Goal: Leave review/rating: Share an evaluation or opinion about a product, service, or content

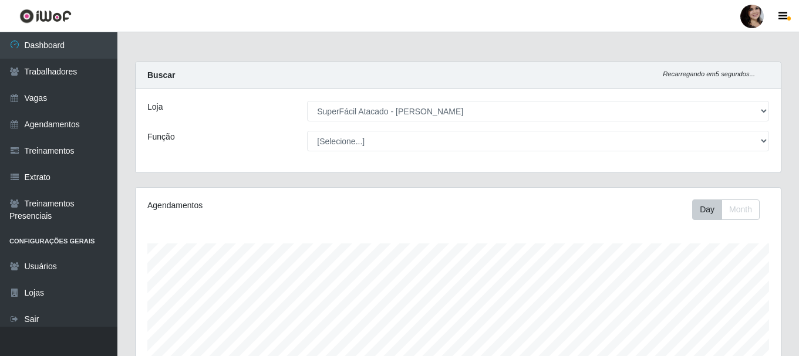
select select "399"
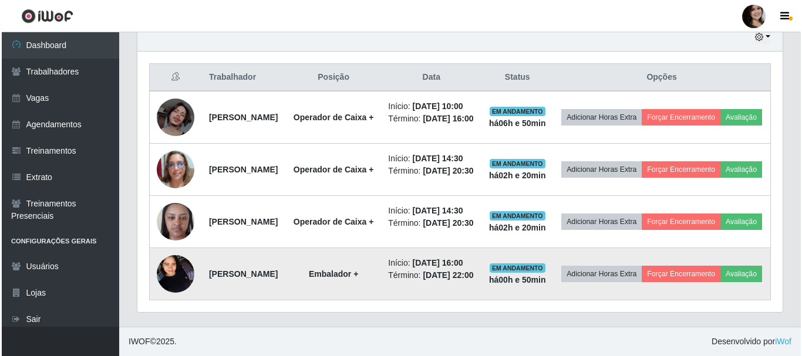
scroll to position [244, 645]
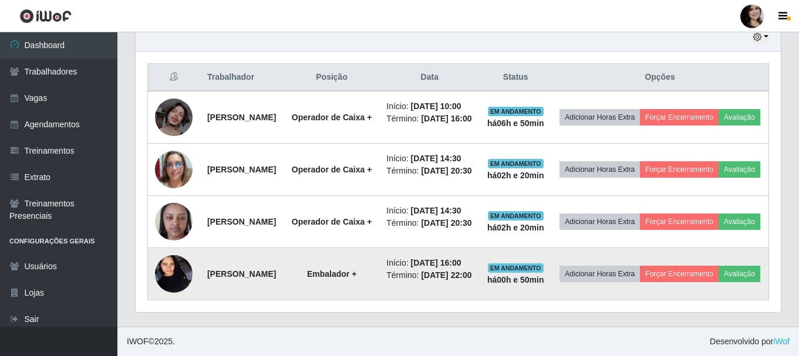
click at [183, 264] on img at bounding box center [174, 274] width 38 height 50
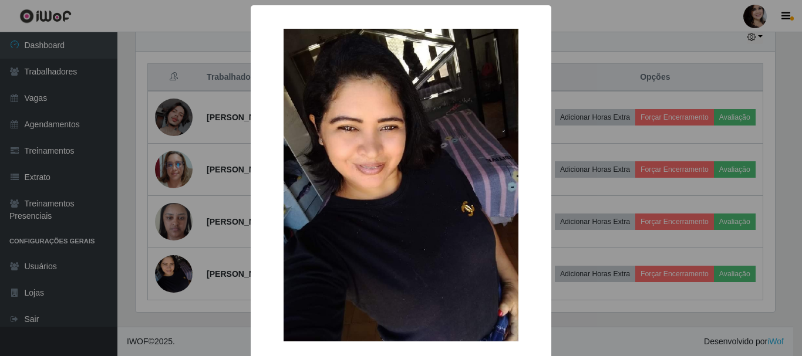
click at [180, 140] on div "× OK Cancel" at bounding box center [401, 178] width 802 height 356
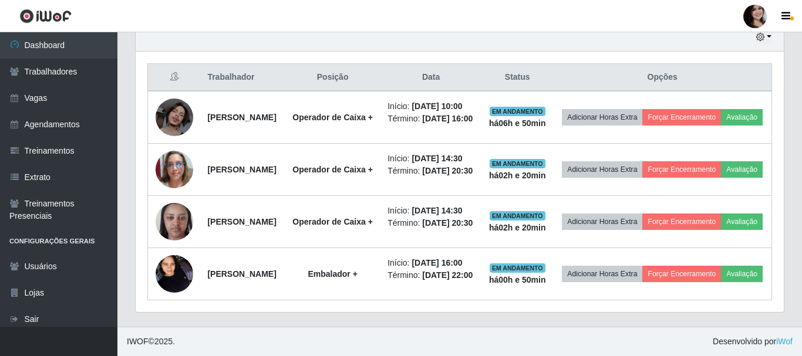
scroll to position [244, 645]
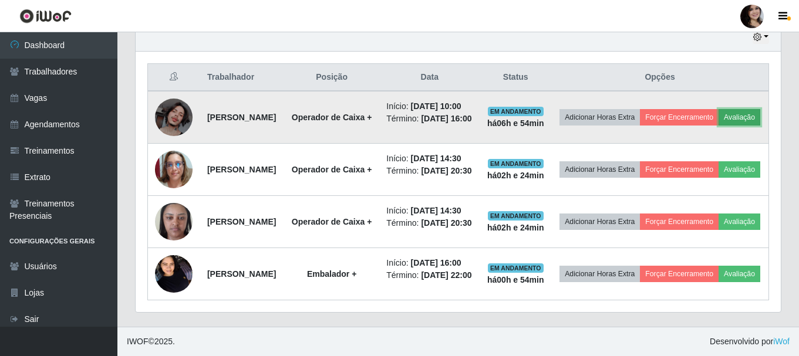
click at [718, 109] on button "Avaliação" at bounding box center [739, 117] width 42 height 16
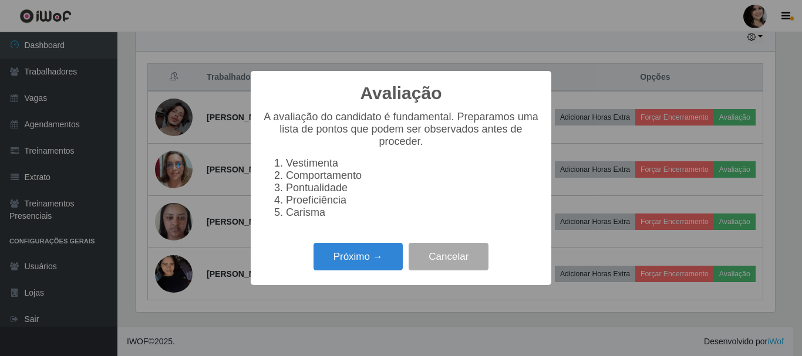
scroll to position [244, 639]
click at [350, 258] on button "Próximo →" at bounding box center [357, 257] width 89 height 28
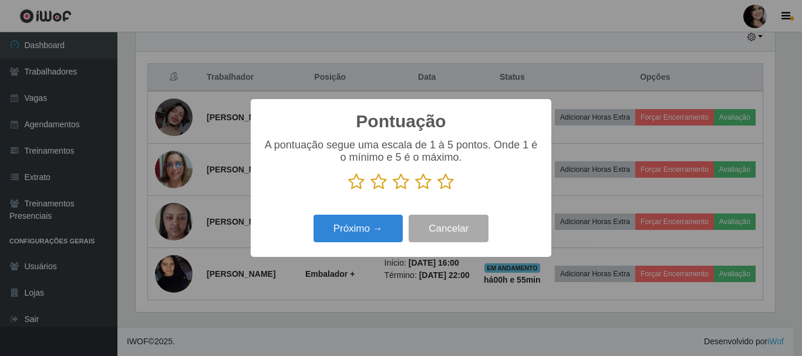
scroll to position [586578, 586183]
click at [446, 183] on icon at bounding box center [445, 182] width 16 height 18
click at [437, 191] on input "radio" at bounding box center [437, 191] width 0 height 0
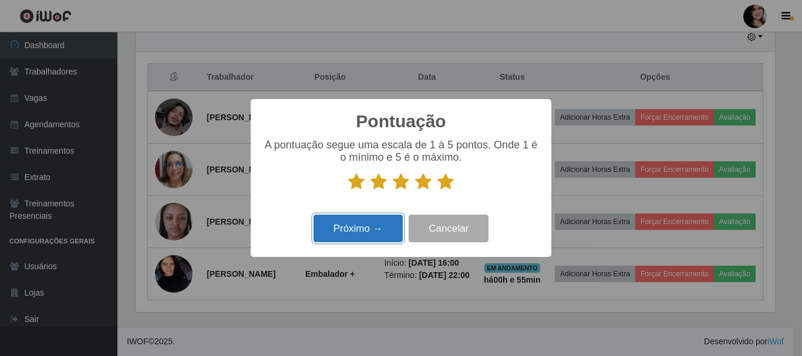
click at [371, 231] on button "Próximo →" at bounding box center [357, 229] width 89 height 28
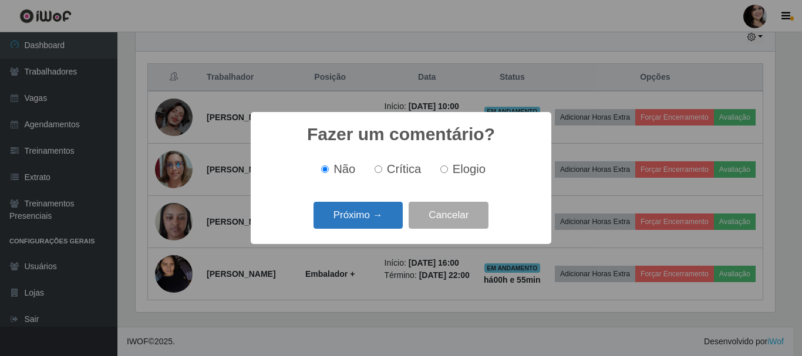
click at [402, 218] on button "Próximo →" at bounding box center [357, 216] width 89 height 28
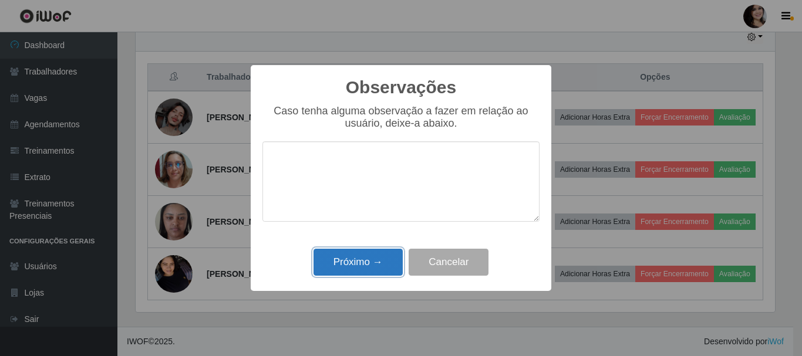
click at [386, 266] on button "Próximo →" at bounding box center [357, 263] width 89 height 28
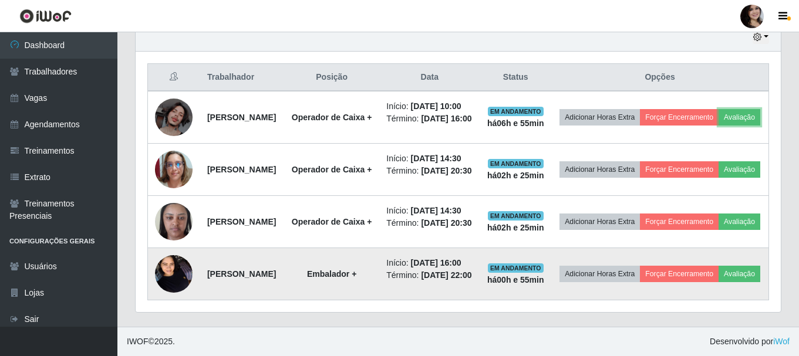
scroll to position [244, 645]
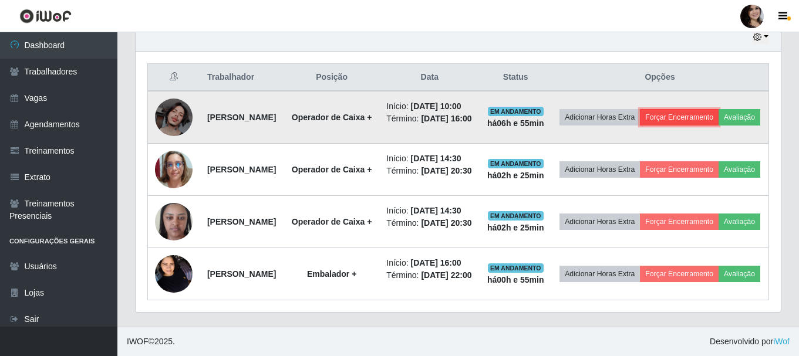
click at [718, 109] on button "Forçar Encerramento" at bounding box center [679, 117] width 79 height 16
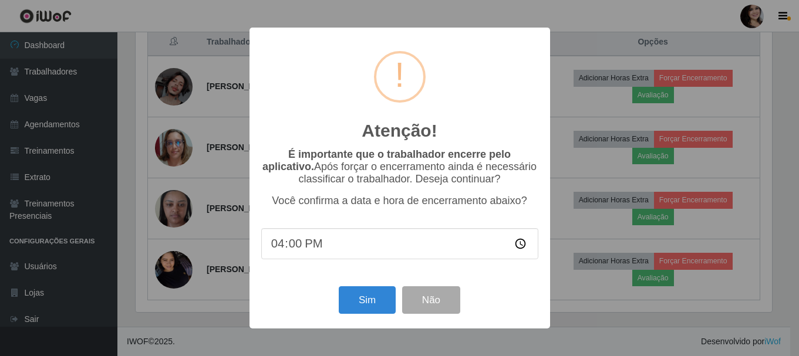
scroll to position [244, 639]
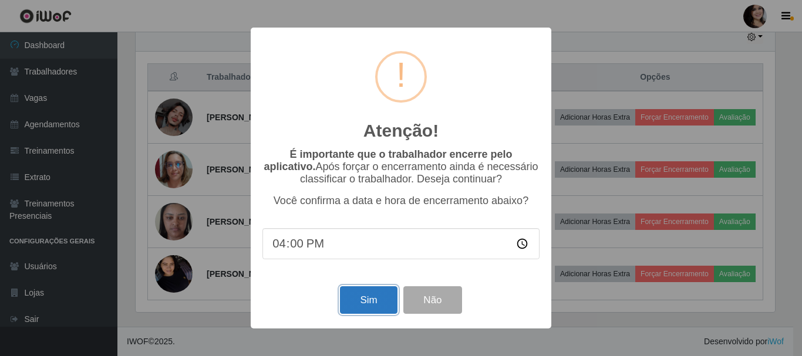
click at [377, 313] on button "Sim" at bounding box center [368, 300] width 57 height 28
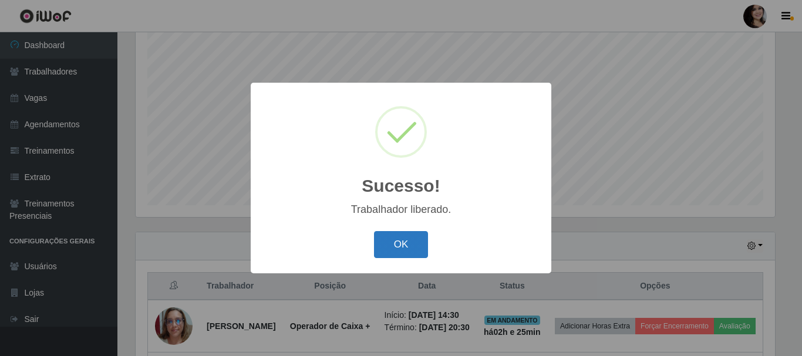
click at [409, 256] on button "OK" at bounding box center [401, 245] width 55 height 28
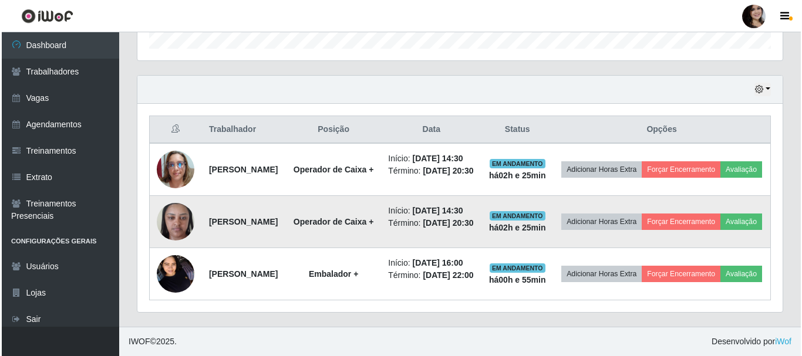
scroll to position [434, 0]
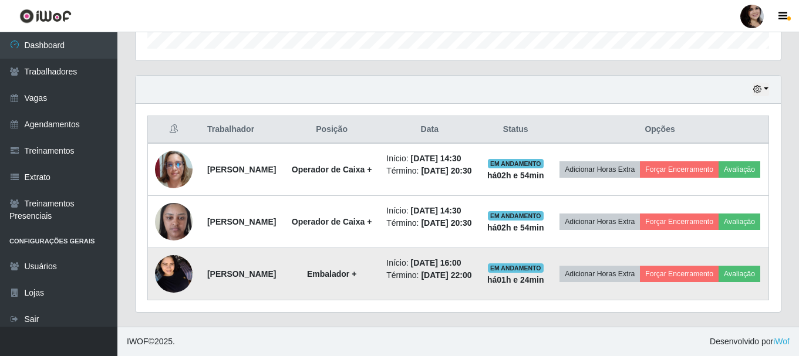
click at [176, 265] on img at bounding box center [174, 274] width 38 height 50
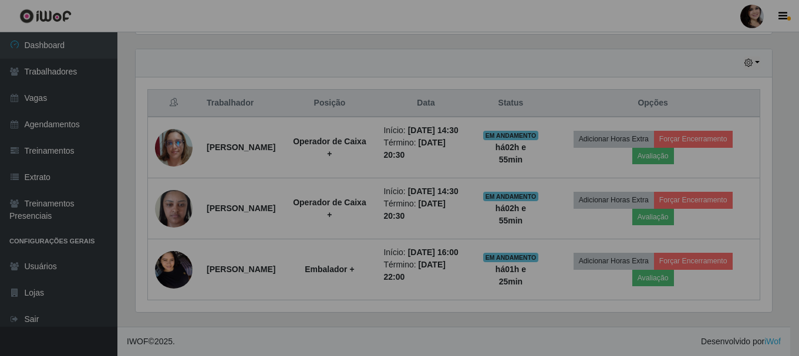
scroll to position [244, 645]
